Goal: Transaction & Acquisition: Download file/media

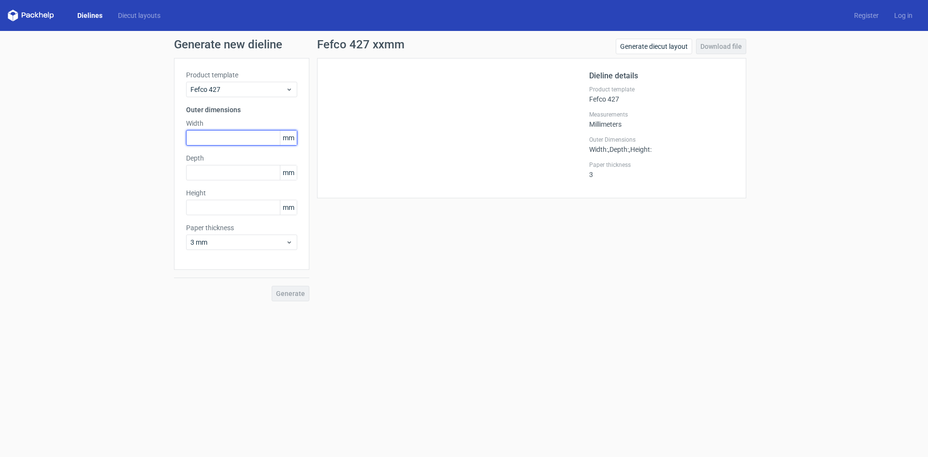
click at [225, 140] on input "text" at bounding box center [241, 137] width 111 height 15
type input "297"
type input "210"
type input "100"
click at [285, 294] on span "Generate" at bounding box center [290, 293] width 29 height 7
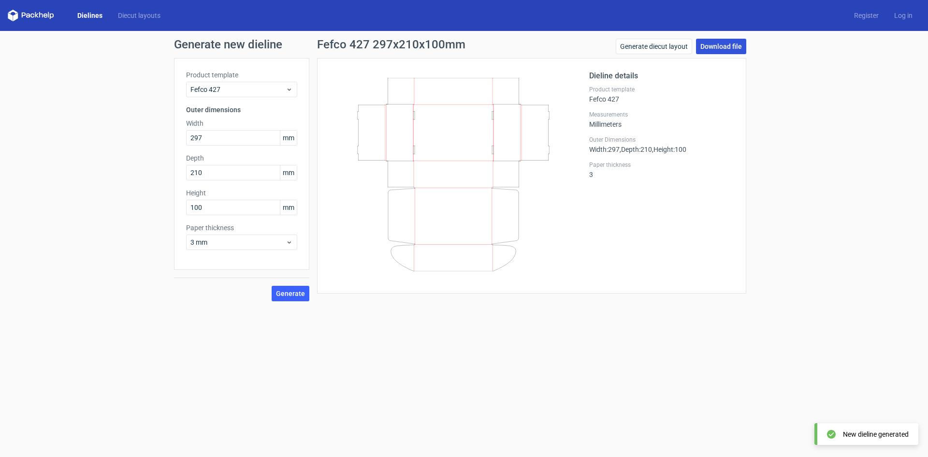
click at [722, 48] on link "Download file" at bounding box center [721, 46] width 50 height 15
drag, startPoint x: 723, startPoint y: 44, endPoint x: 747, endPoint y: 32, distance: 26.6
click at [723, 44] on link "Download file" at bounding box center [721, 46] width 50 height 15
